Goal: Connect with others: Connect with others

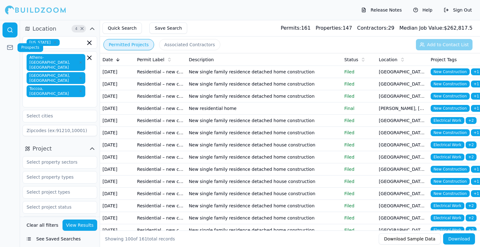
click at [10, 47] on icon at bounding box center [9, 47] width 5 height 2
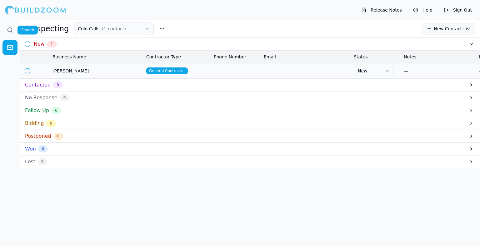
click at [8, 30] on circle at bounding box center [10, 30] width 4 height 4
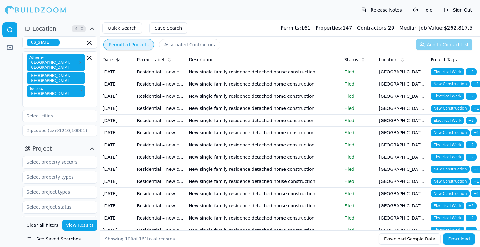
click at [176, 46] on button "Associated Contractors" at bounding box center [189, 44] width 61 height 11
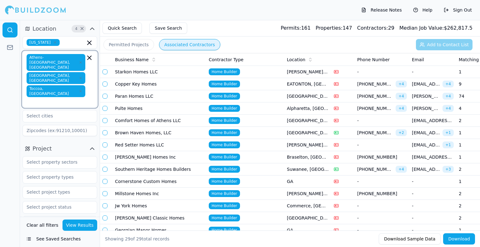
click at [65, 98] on input "text" at bounding box center [56, 101] width 57 height 6
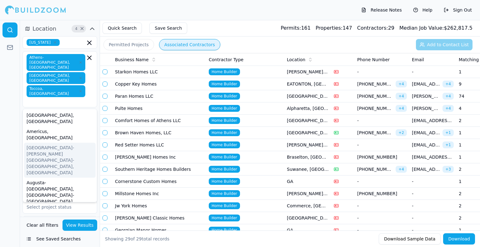
click at [0, 119] on div at bounding box center [10, 133] width 20 height 227
click at [68, 98] on input "text" at bounding box center [56, 101] width 57 height 6
click at [4, 114] on div at bounding box center [10, 133] width 20 height 227
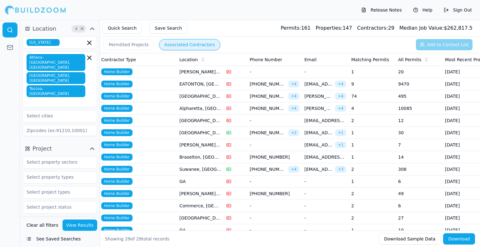
scroll to position [0, 125]
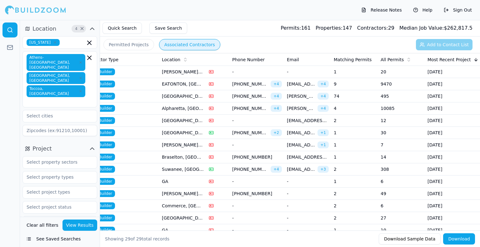
click at [396, 59] on span "All Permits" at bounding box center [391, 60] width 23 height 6
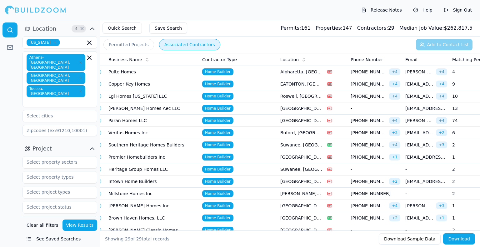
scroll to position [0, 0]
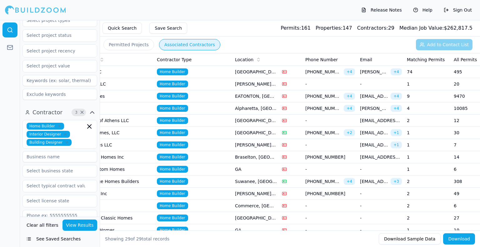
scroll to position [177, 0]
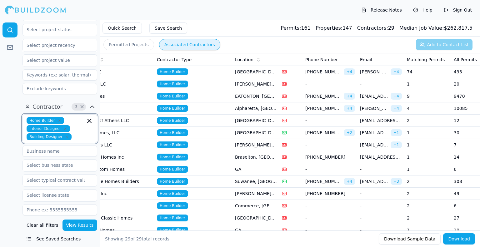
click at [74, 133] on input "text" at bounding box center [79, 136] width 11 height 7
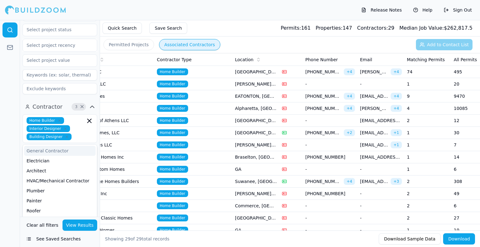
click at [6, 103] on div at bounding box center [10, 133] width 20 height 227
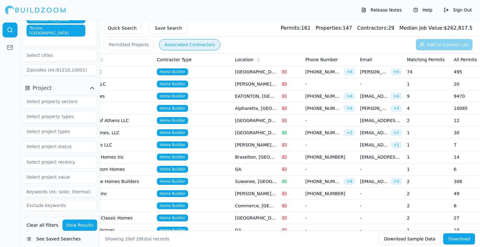
scroll to position [59, 0]
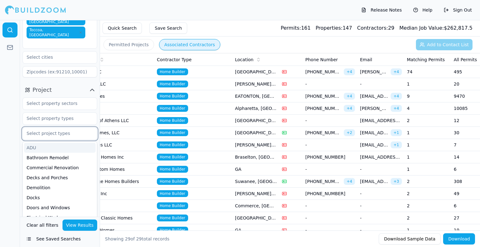
click at [41, 128] on input "text" at bounding box center [56, 133] width 66 height 11
type input "new"
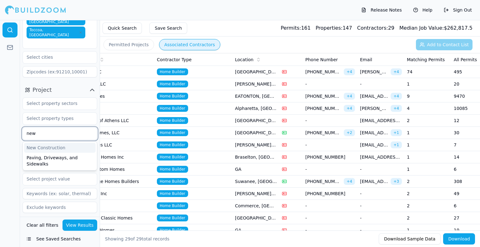
click at [51, 143] on div "New Construction" at bounding box center [60, 148] width 72 height 10
type input "remo"
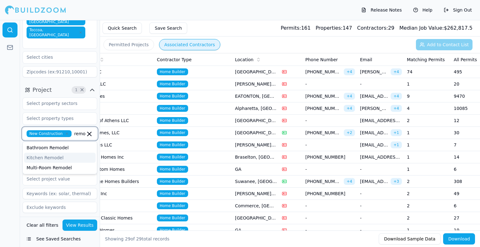
click at [56, 153] on div "Kitchen Remodel" at bounding box center [60, 158] width 72 height 10
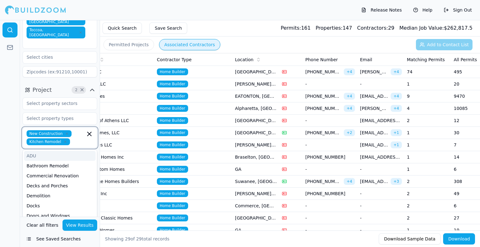
click at [72, 138] on input "text" at bounding box center [78, 141] width 13 height 7
type input "rem"
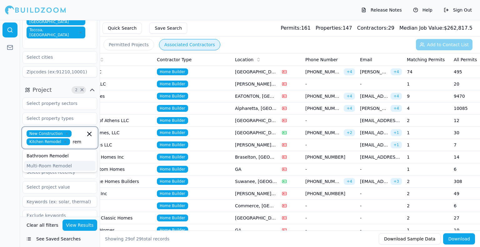
click at [56, 161] on div "Multi-Room Remodel" at bounding box center [60, 166] width 72 height 10
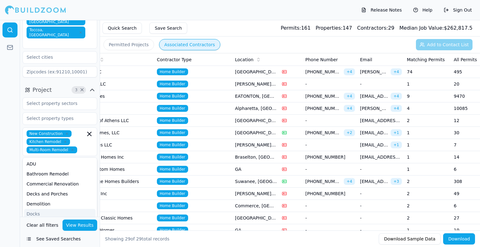
click at [86, 226] on button "View Results" at bounding box center [79, 225] width 35 height 11
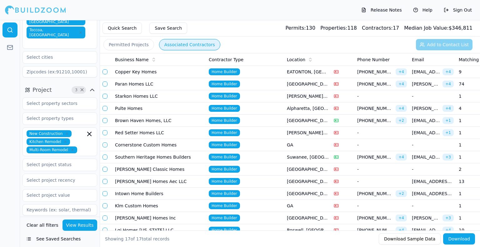
click at [129, 44] on button "Permitted Projects" at bounding box center [128, 44] width 51 height 11
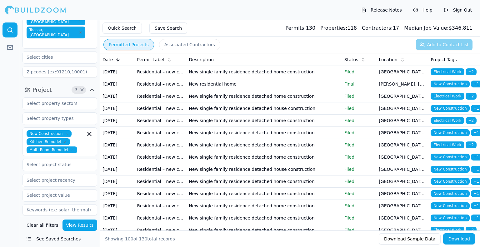
click at [181, 48] on button "Associated Contractors" at bounding box center [189, 44] width 61 height 11
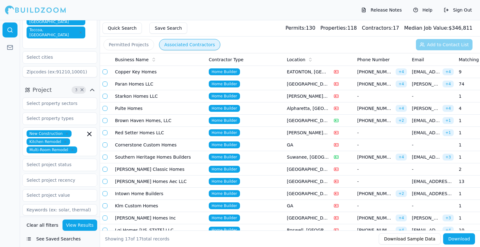
click at [104, 72] on button "button" at bounding box center [104, 71] width 5 height 5
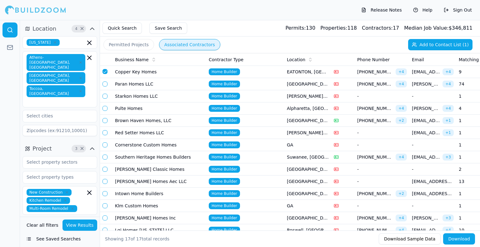
click at [68, 69] on div "Athens-[GEOGRAPHIC_DATA], [GEOGRAPHIC_DATA] [GEOGRAPHIC_DATA], [GEOGRAPHIC_DATA…" at bounding box center [60, 79] width 67 height 51
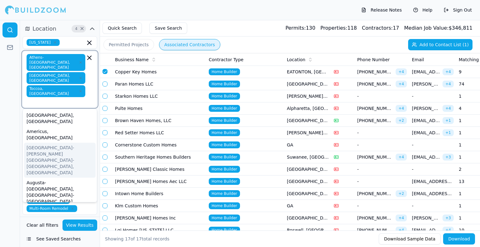
click at [49, 143] on div "[GEOGRAPHIC_DATA]-[PERSON_NAME][GEOGRAPHIC_DATA]-[GEOGRAPHIC_DATA], [GEOGRAPHIC…" at bounding box center [60, 160] width 72 height 35
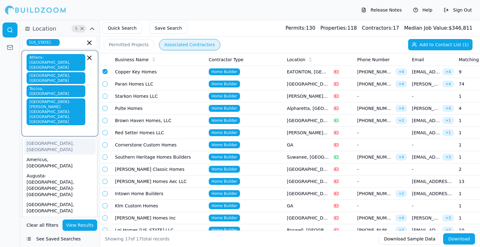
click at [58, 126] on input "text" at bounding box center [56, 129] width 57 height 6
click at [14, 97] on div at bounding box center [10, 133] width 20 height 227
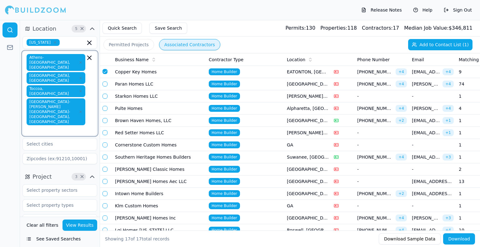
click at [28, 126] on input "text" at bounding box center [56, 129] width 57 height 6
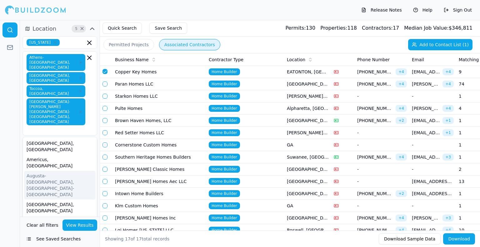
click at [8, 138] on div at bounding box center [10, 133] width 20 height 227
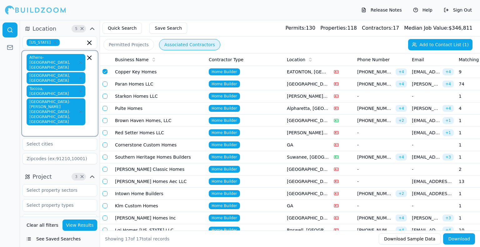
click at [38, 126] on input "text" at bounding box center [56, 129] width 57 height 6
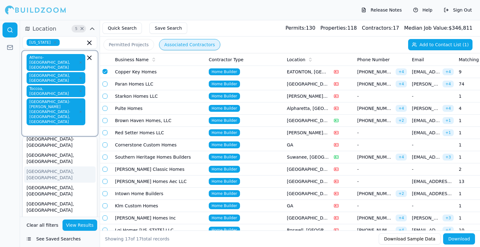
scroll to position [50, 0]
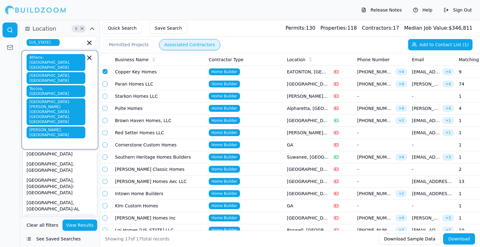
scroll to position [103, 0]
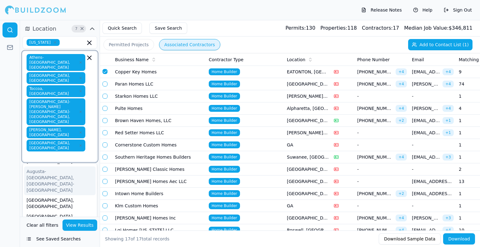
scroll to position [31, 0]
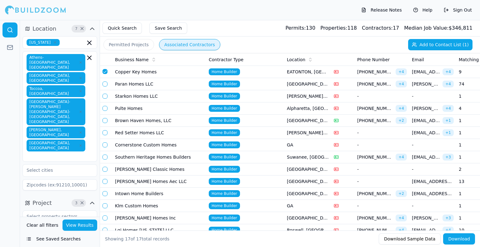
click at [0, 133] on div at bounding box center [10, 133] width 20 height 227
click at [81, 223] on button "View Results" at bounding box center [79, 225] width 35 height 11
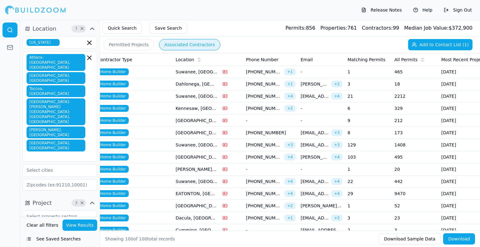
scroll to position [0, 171]
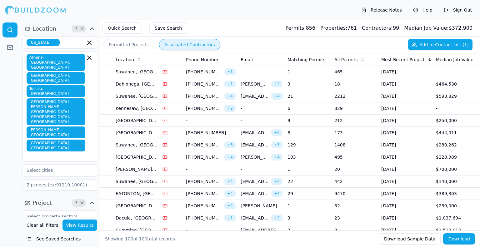
click at [348, 62] on span "All Permits" at bounding box center [345, 60] width 23 height 6
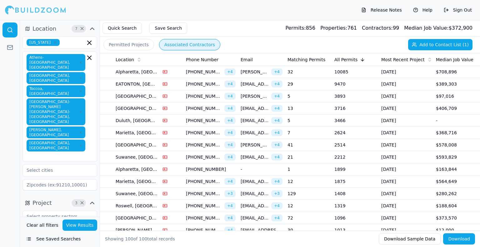
scroll to position [0, 0]
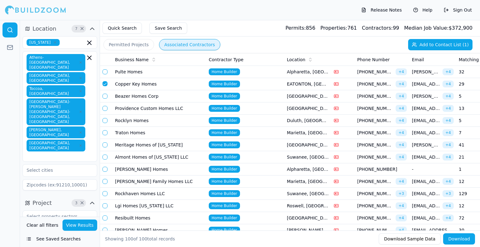
click at [104, 74] on button "button" at bounding box center [104, 71] width 5 height 5
click at [105, 96] on button "button" at bounding box center [104, 96] width 5 height 5
click at [107, 110] on td at bounding box center [106, 108] width 12 height 12
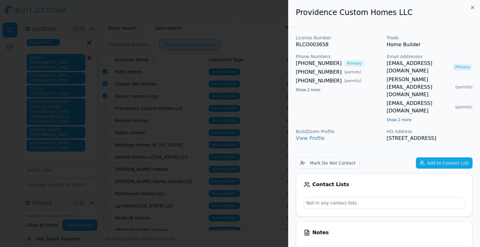
click at [108, 113] on div at bounding box center [240, 123] width 480 height 247
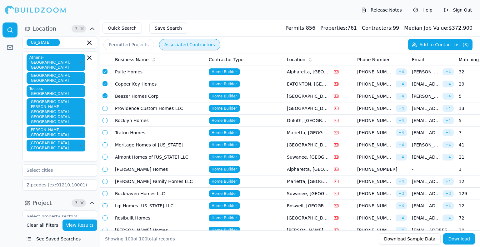
click at [105, 108] on button "button" at bounding box center [104, 108] width 5 height 5
click at [105, 118] on button "button" at bounding box center [104, 120] width 5 height 5
click at [105, 132] on button "button" at bounding box center [104, 132] width 5 height 5
click at [105, 145] on button "button" at bounding box center [104, 144] width 5 height 5
click at [105, 156] on button "button" at bounding box center [104, 157] width 5 height 5
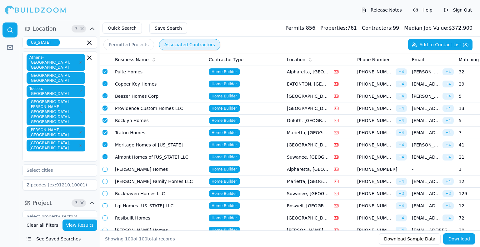
click at [105, 172] on td at bounding box center [106, 169] width 12 height 12
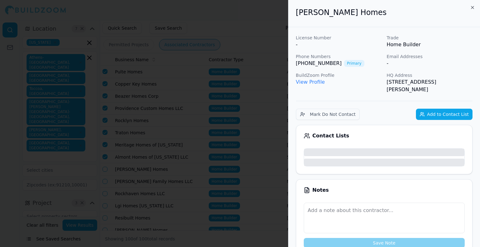
click at [105, 170] on div at bounding box center [240, 123] width 480 height 247
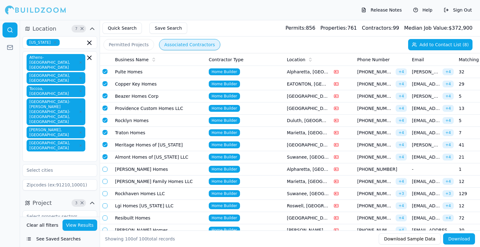
click at [104, 167] on button "button" at bounding box center [104, 169] width 5 height 5
click at [105, 181] on button "button" at bounding box center [104, 181] width 5 height 5
click at [106, 192] on button "button" at bounding box center [104, 193] width 5 height 5
click at [105, 204] on button "button" at bounding box center [104, 205] width 5 height 5
click at [105, 220] on button "button" at bounding box center [104, 217] width 5 height 5
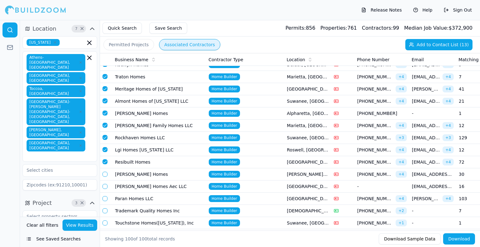
scroll to position [56, 0]
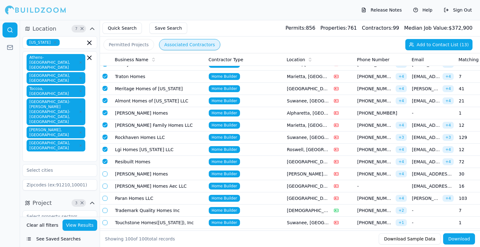
click at [451, 47] on button "Add to Contact List (13)" at bounding box center [438, 44] width 67 height 11
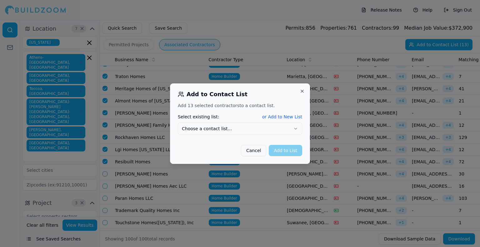
click at [253, 132] on button "Choose a contact list..." at bounding box center [240, 128] width 124 height 12
click at [286, 151] on button "Add to List" at bounding box center [285, 150] width 33 height 11
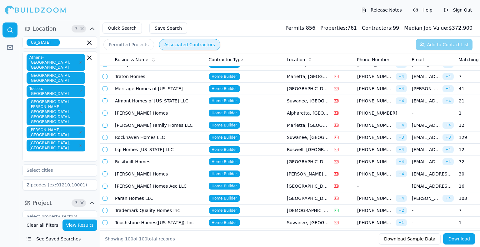
click at [199, 118] on td "[PERSON_NAME] Homes" at bounding box center [159, 113] width 94 height 12
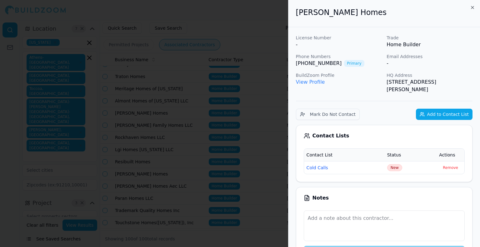
click at [199, 118] on div at bounding box center [240, 123] width 480 height 247
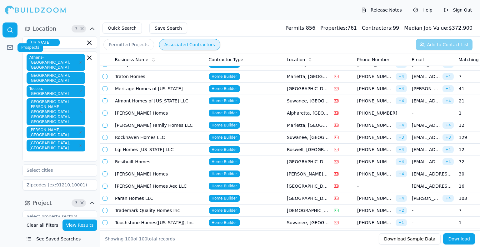
click at [7, 47] on icon at bounding box center [10, 47] width 6 height 6
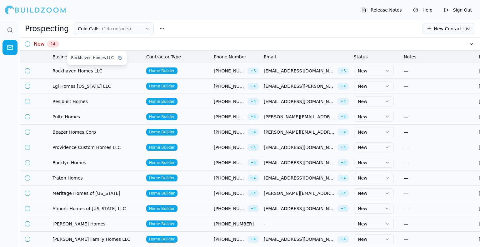
click at [93, 68] on span "Rockhaven Homes LLC" at bounding box center [96, 71] width 89 height 6
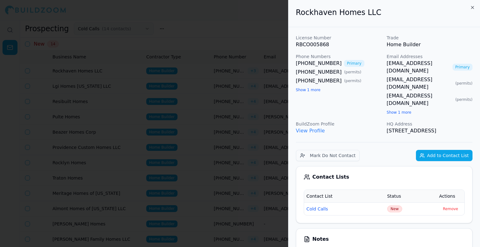
click at [390, 110] on button "Show 1 more" at bounding box center [398, 112] width 25 height 5
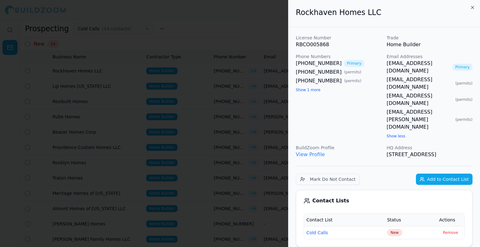
click at [314, 90] on button "Show 1 more" at bounding box center [308, 89] width 25 height 5
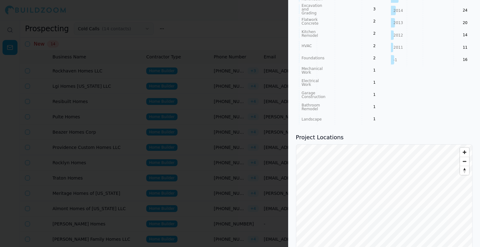
scroll to position [507, 0]
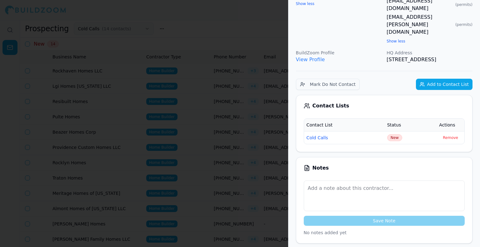
scroll to position [95, 0]
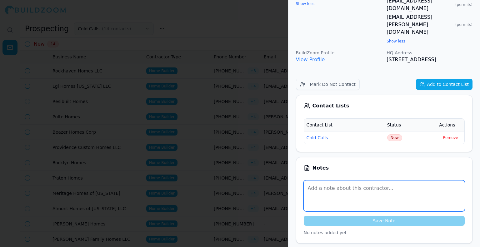
click at [345, 180] on textarea at bounding box center [384, 195] width 161 height 31
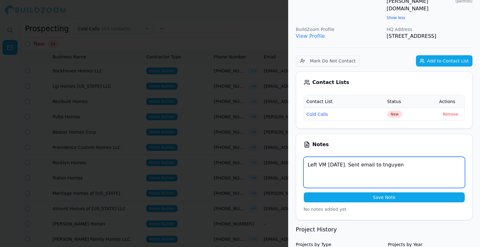
scroll to position [119, 0]
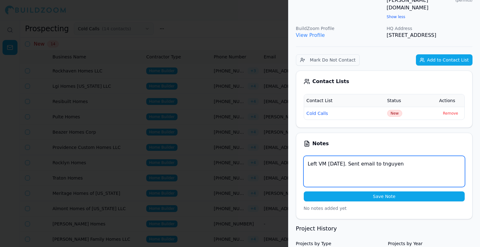
type textarea "Left VM [DATE]. Sent email to tnguyen"
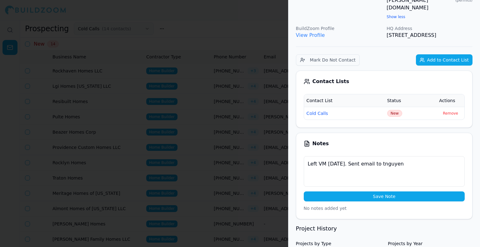
click at [333, 191] on button "Save Note" at bounding box center [384, 196] width 161 height 10
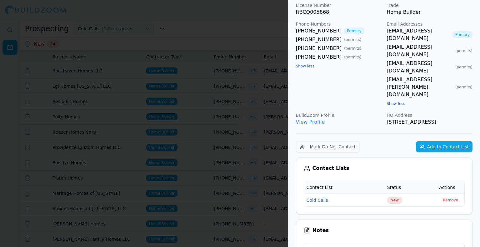
scroll to position [0, 0]
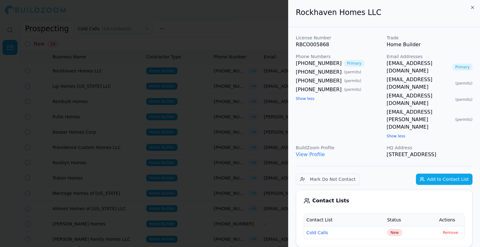
click at [390, 229] on span "New" at bounding box center [394, 232] width 15 height 7
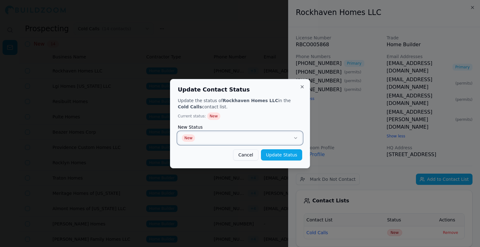
click at [262, 134] on button "New" at bounding box center [240, 138] width 124 height 12
click at [289, 156] on button "Update Status" at bounding box center [281, 154] width 41 height 11
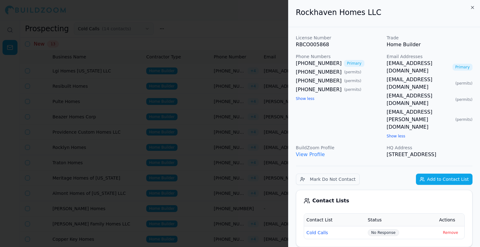
click at [146, 27] on div at bounding box center [240, 123] width 480 height 247
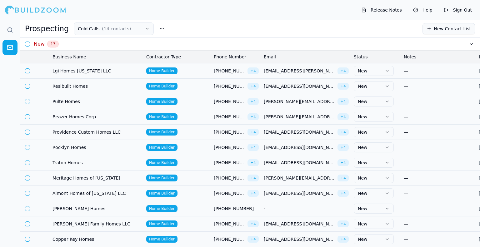
drag, startPoint x: 146, startPoint y: 27, endPoint x: 316, endPoint y: 19, distance: 170.1
click at [318, 18] on div "Release Notes Help Sign Out" at bounding box center [240, 10] width 480 height 20
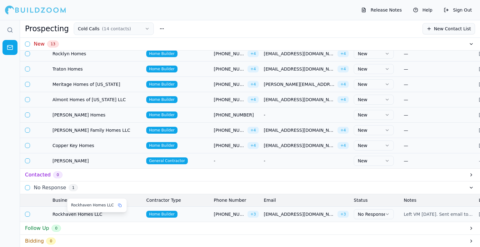
click at [77, 217] on span "Rockhaven Homes LLC" at bounding box center [96, 214] width 89 height 6
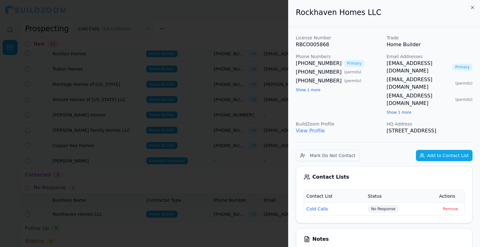
click at [447, 62] on link "[EMAIL_ADDRESS][DOMAIN_NAME]" at bounding box center [417, 67] width 63 height 15
click at [246, 97] on div at bounding box center [240, 123] width 480 height 247
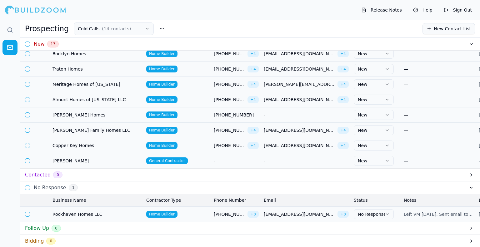
scroll to position [0, 0]
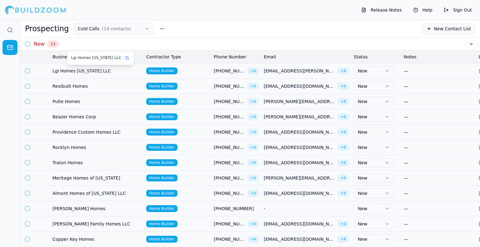
click at [71, 73] on span "Lgi Homes [US_STATE] LLC" at bounding box center [96, 71] width 89 height 6
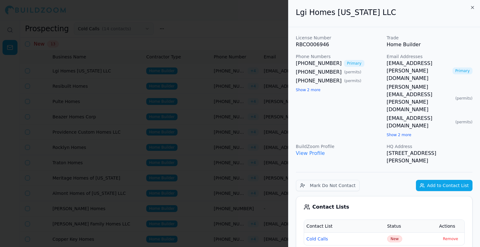
click at [305, 91] on button "Show 2 more" at bounding box center [308, 89] width 25 height 5
click at [309, 62] on link "[PHONE_NUMBER]" at bounding box center [319, 63] width 46 height 7
click at [390, 132] on button "Show 2 more" at bounding box center [398, 134] width 25 height 5
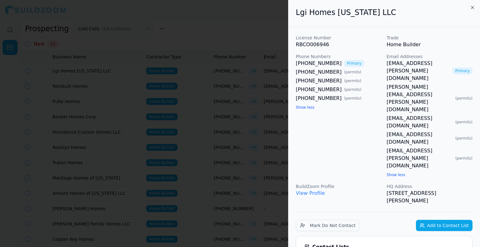
drag, startPoint x: 432, startPoint y: 136, endPoint x: 297, endPoint y: 26, distance: 174.0
click at [296, 26] on div "Lgi Homes [US_STATE] LLC" at bounding box center [383, 13] width 191 height 27
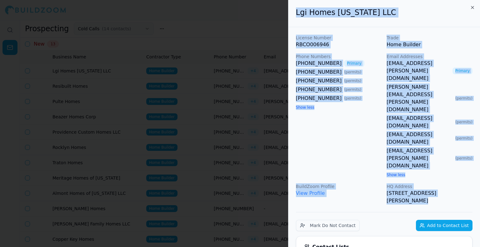
drag, startPoint x: 294, startPoint y: 13, endPoint x: 383, endPoint y: 151, distance: 163.9
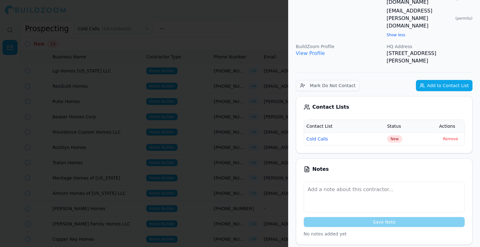
scroll to position [156, 0]
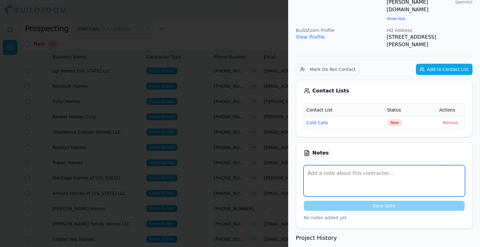
click at [356, 166] on textarea at bounding box center [384, 181] width 161 height 31
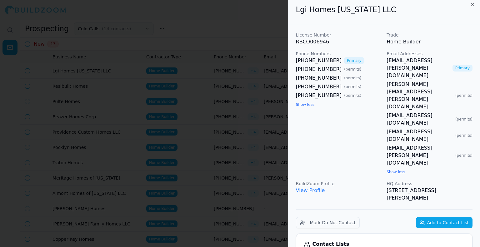
scroll to position [0, 0]
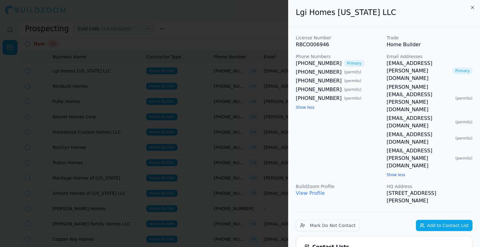
type textarea "Talked to [PERSON_NAME], said they have a corp account with whirlpool. Said the…"
click at [407, 131] on link "[EMAIL_ADDRESS][DOMAIN_NAME]" at bounding box center [419, 138] width 66 height 15
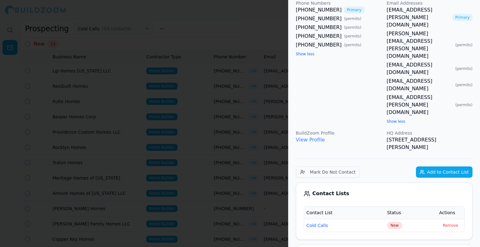
scroll to position [62, 0]
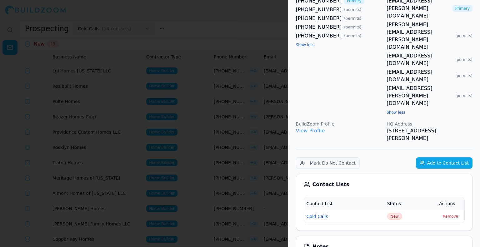
click at [392, 213] on span "New" at bounding box center [394, 216] width 15 height 7
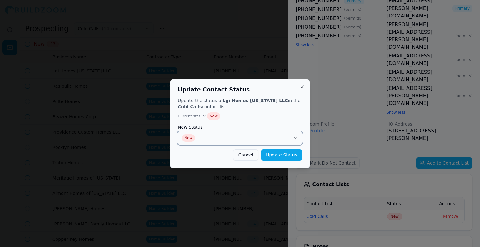
click at [261, 143] on button "New" at bounding box center [240, 138] width 124 height 12
click at [220, 136] on button "Bidding" at bounding box center [240, 138] width 124 height 12
click at [287, 157] on button "Update Status" at bounding box center [281, 154] width 41 height 11
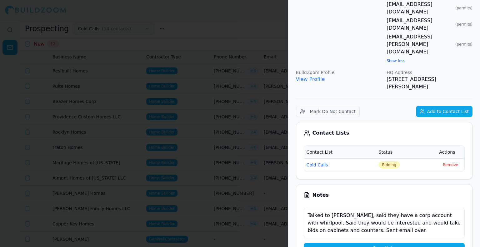
scroll to position [125, 0]
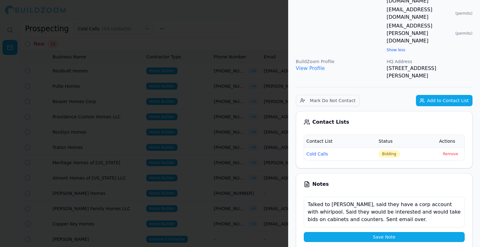
click at [344, 232] on button "Save Note" at bounding box center [384, 237] width 161 height 10
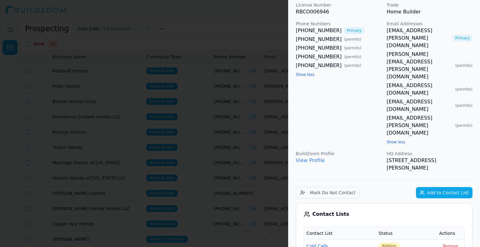
scroll to position [62, 0]
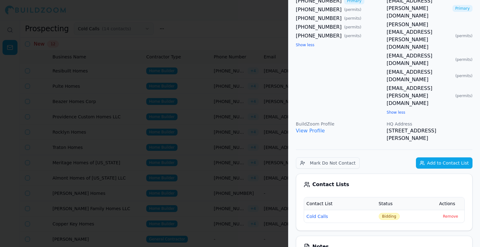
click at [252, 176] on div at bounding box center [240, 123] width 480 height 247
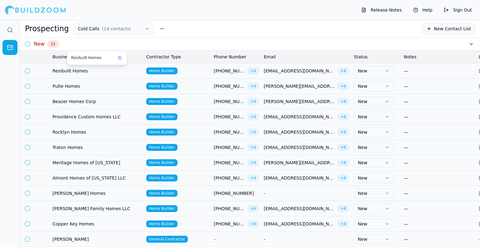
click at [69, 72] on span "Resibuilt Homes" at bounding box center [96, 71] width 89 height 6
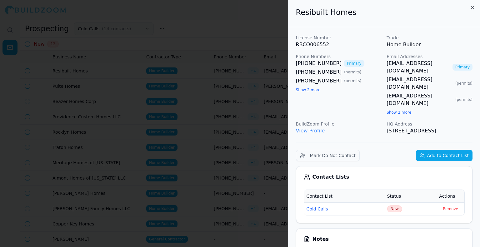
click at [310, 90] on button "Show 2 more" at bounding box center [308, 89] width 25 height 5
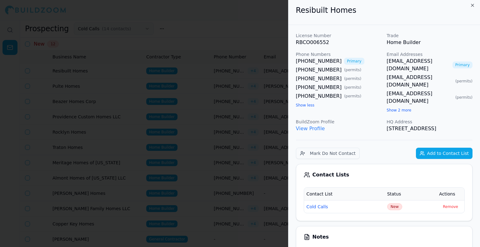
scroll to position [0, 0]
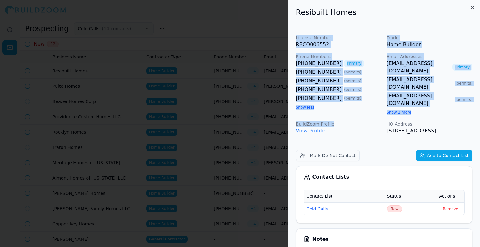
drag, startPoint x: 358, startPoint y: 117, endPoint x: 293, endPoint y: 33, distance: 106.5
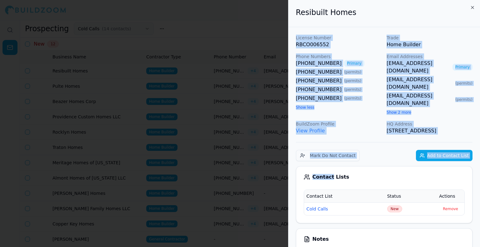
drag, startPoint x: 293, startPoint y: 34, endPoint x: 377, endPoint y: 158, distance: 150.4
drag, startPoint x: 375, startPoint y: 181, endPoint x: 290, endPoint y: 29, distance: 174.4
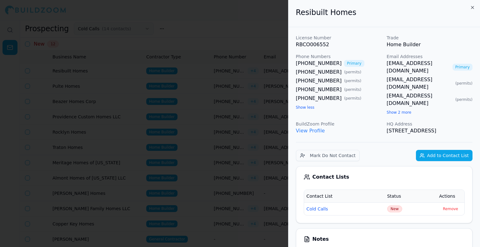
click at [302, 11] on h2 "Resibuilt Homes" at bounding box center [384, 12] width 176 height 10
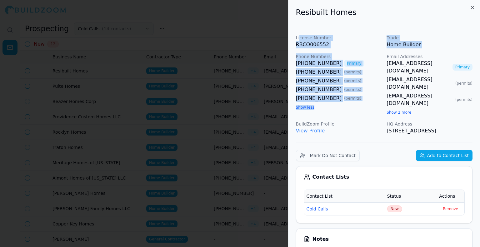
drag, startPoint x: 330, startPoint y: 77, endPoint x: 299, endPoint y: 34, distance: 53.4
drag, startPoint x: 295, startPoint y: 37, endPoint x: 366, endPoint y: 101, distance: 95.1
click at [366, 101] on div "License Number RBCO006552 Trade Home Builder Phone Numbers [PHONE_NUMBER] Prima…" at bounding box center [384, 85] width 176 height 100
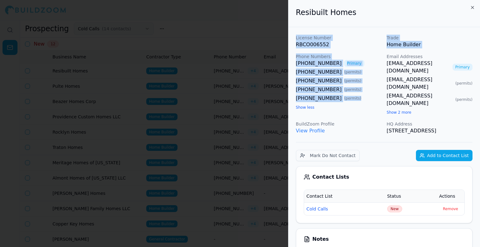
click at [366, 101] on div "[PHONE_NUMBER] ( permits )" at bounding box center [339, 98] width 86 height 7
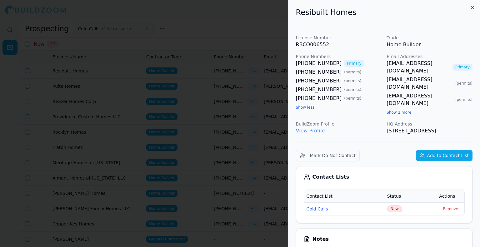
click at [162, 113] on div at bounding box center [240, 123] width 480 height 247
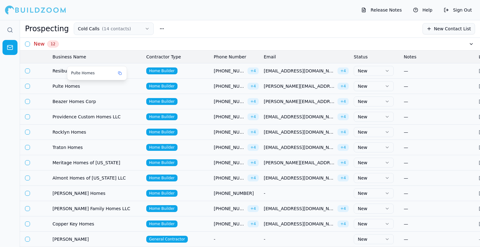
click at [61, 85] on span "Pulte Homes" at bounding box center [96, 86] width 89 height 6
click at [64, 87] on body "Release Notes Help Sign Out Prospecting Cold Calls ( 14 contacts ) New Contact …" at bounding box center [240, 133] width 480 height 227
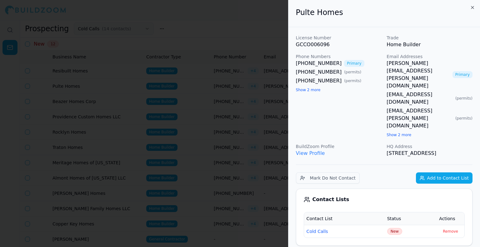
click at [405, 64] on link "[PERSON_NAME][EMAIL_ADDRESS][PERSON_NAME][DOMAIN_NAME]" at bounding box center [417, 75] width 63 height 30
click at [397, 228] on span "New" at bounding box center [394, 231] width 15 height 7
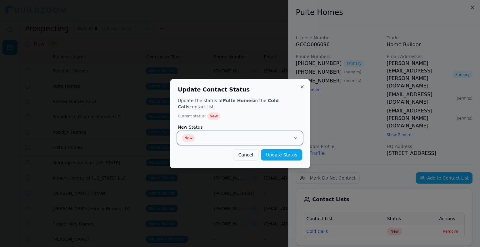
click at [233, 132] on button "New" at bounding box center [240, 138] width 124 height 12
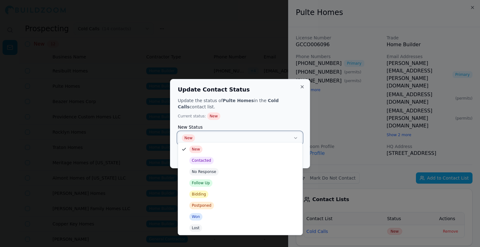
drag, startPoint x: 227, startPoint y: 172, endPoint x: 179, endPoint y: 171, distance: 48.1
click at [179, 171] on div "New Contacted No Response Follow Up Bidding Postponed Won Lost" at bounding box center [240, 188] width 124 height 92
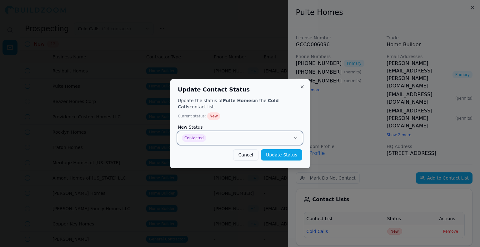
click at [205, 137] on button "Contacted" at bounding box center [240, 138] width 124 height 12
click at [290, 151] on button "Update Status" at bounding box center [281, 154] width 41 height 11
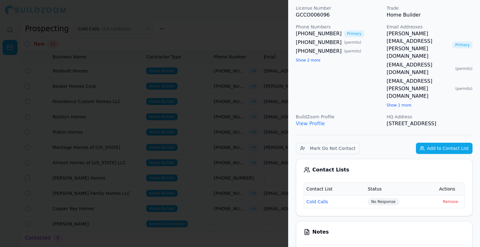
scroll to position [31, 0]
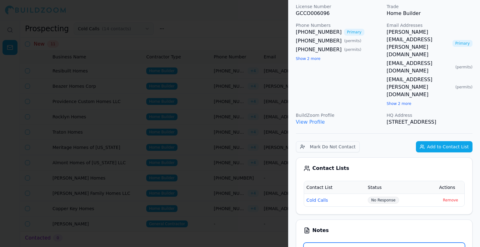
type textarea "Reached out to 2642 and 1368, no answer. left VM and sent email to [PERSON_NAME…"
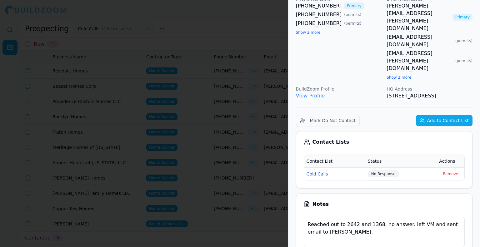
scroll to position [62, 0]
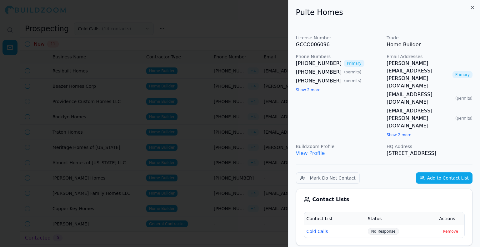
click at [223, 132] on div at bounding box center [240, 123] width 480 height 247
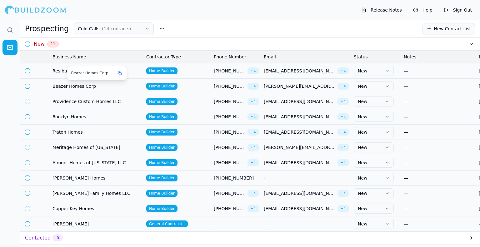
click at [79, 88] on span "Beazer Homes Corp" at bounding box center [96, 86] width 89 height 6
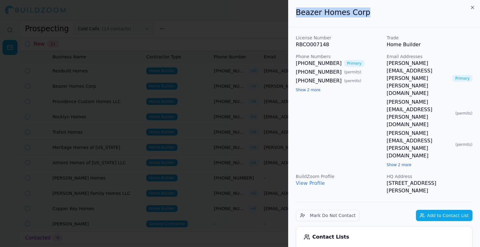
drag, startPoint x: 367, startPoint y: 9, endPoint x: 296, endPoint y: 15, distance: 70.5
click at [296, 15] on h2 "Beazer Homes Corp" at bounding box center [384, 12] width 176 height 10
click at [420, 26] on div "Beazer Homes Corp" at bounding box center [383, 13] width 191 height 27
click at [305, 89] on button "Show 2 more" at bounding box center [308, 89] width 25 height 5
